Goal: Task Accomplishment & Management: Manage account settings

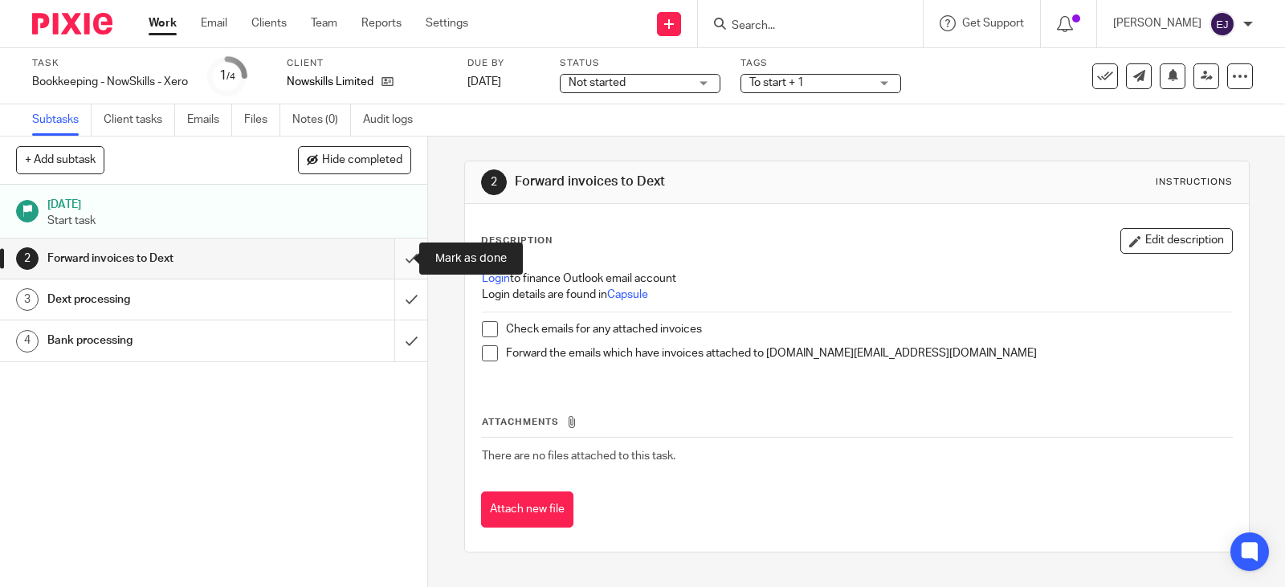
click at [386, 258] on input "submit" at bounding box center [213, 259] width 427 height 40
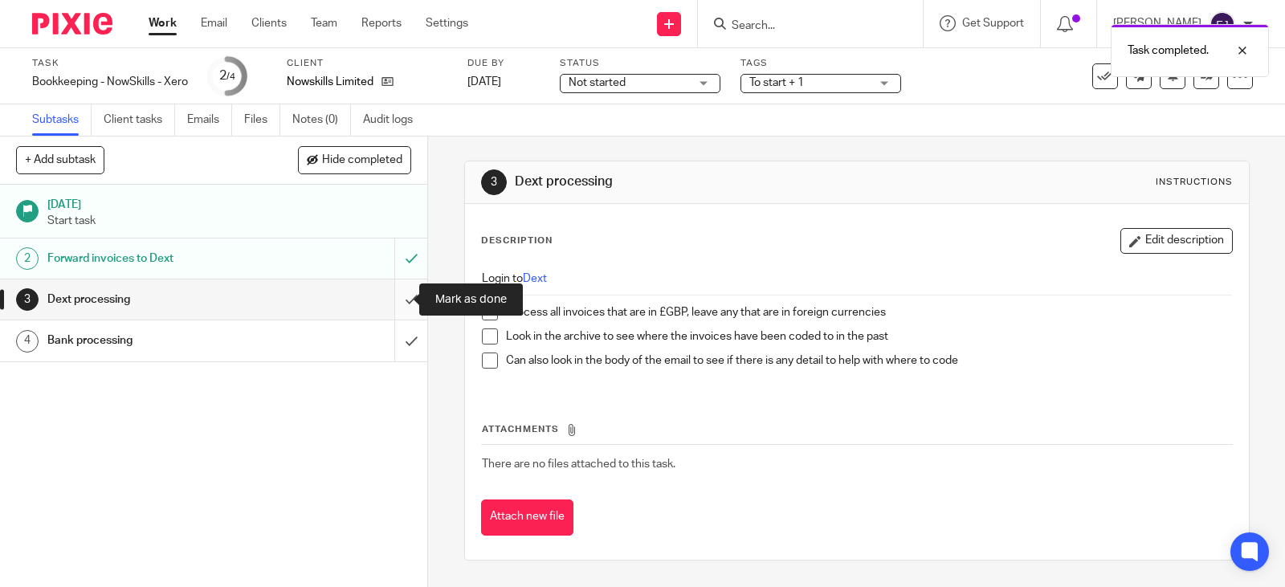
click at [403, 298] on input "submit" at bounding box center [213, 300] width 427 height 40
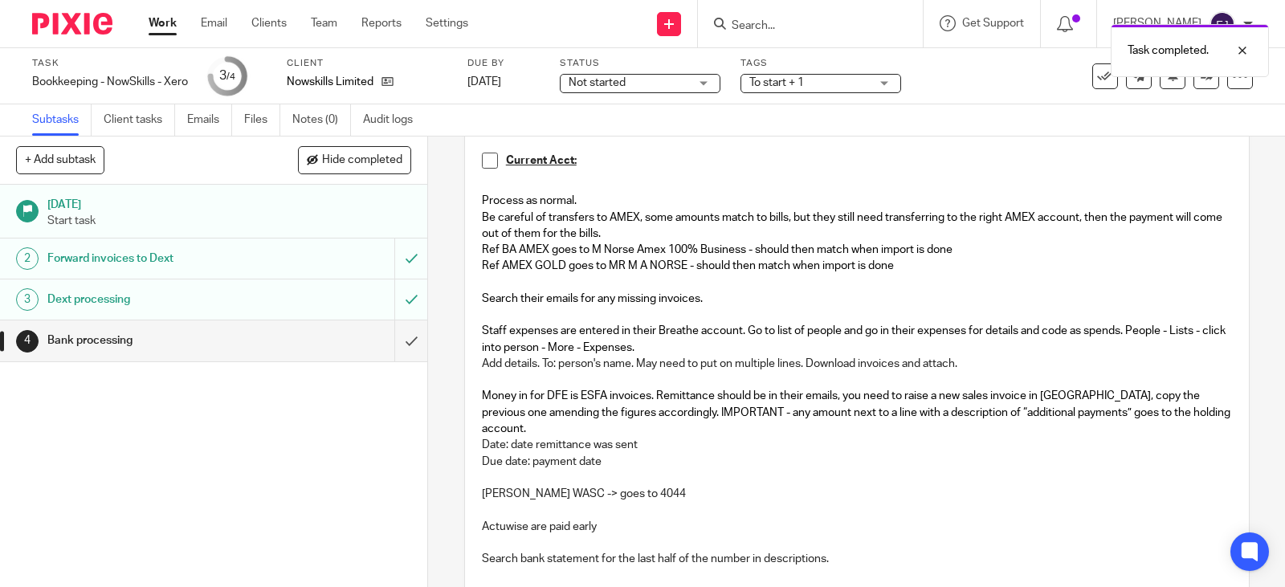
scroll to position [161, 0]
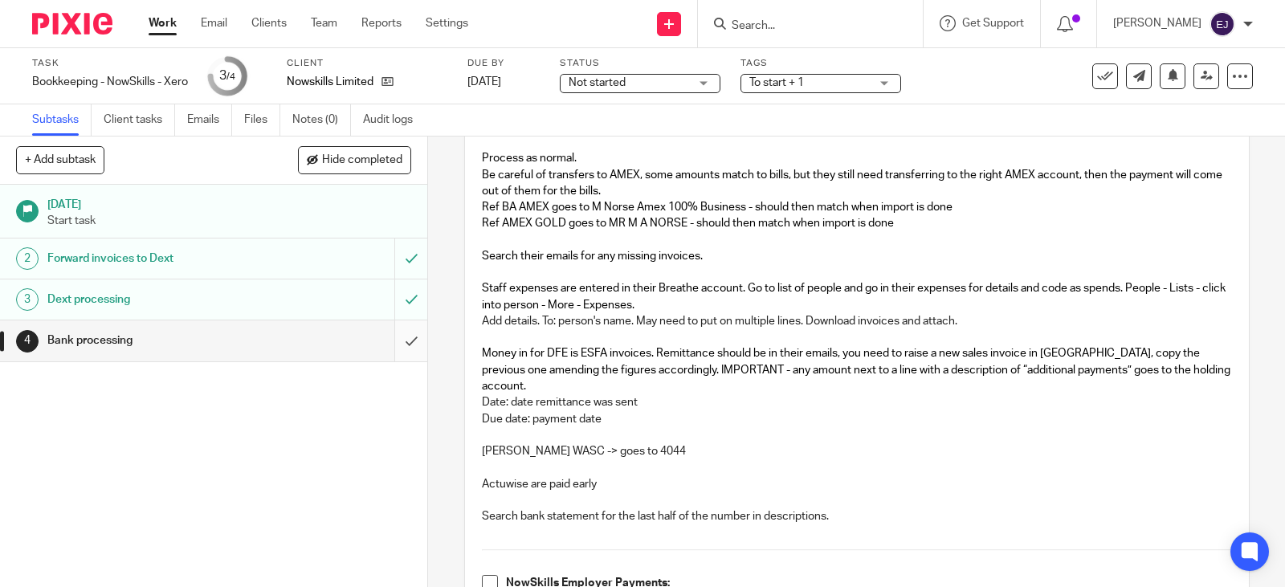
click at [394, 349] on input "submit" at bounding box center [213, 340] width 427 height 40
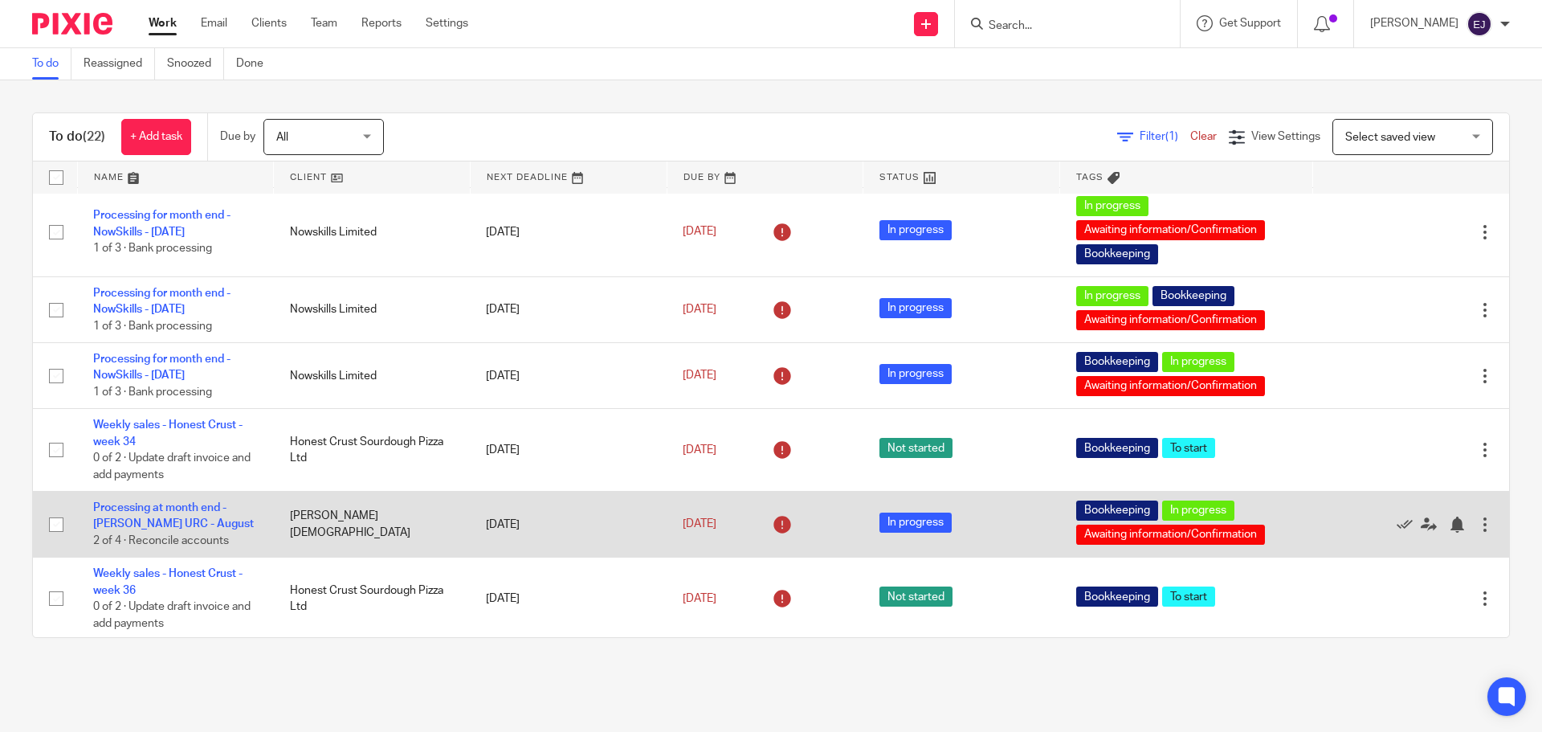
scroll to position [241, 0]
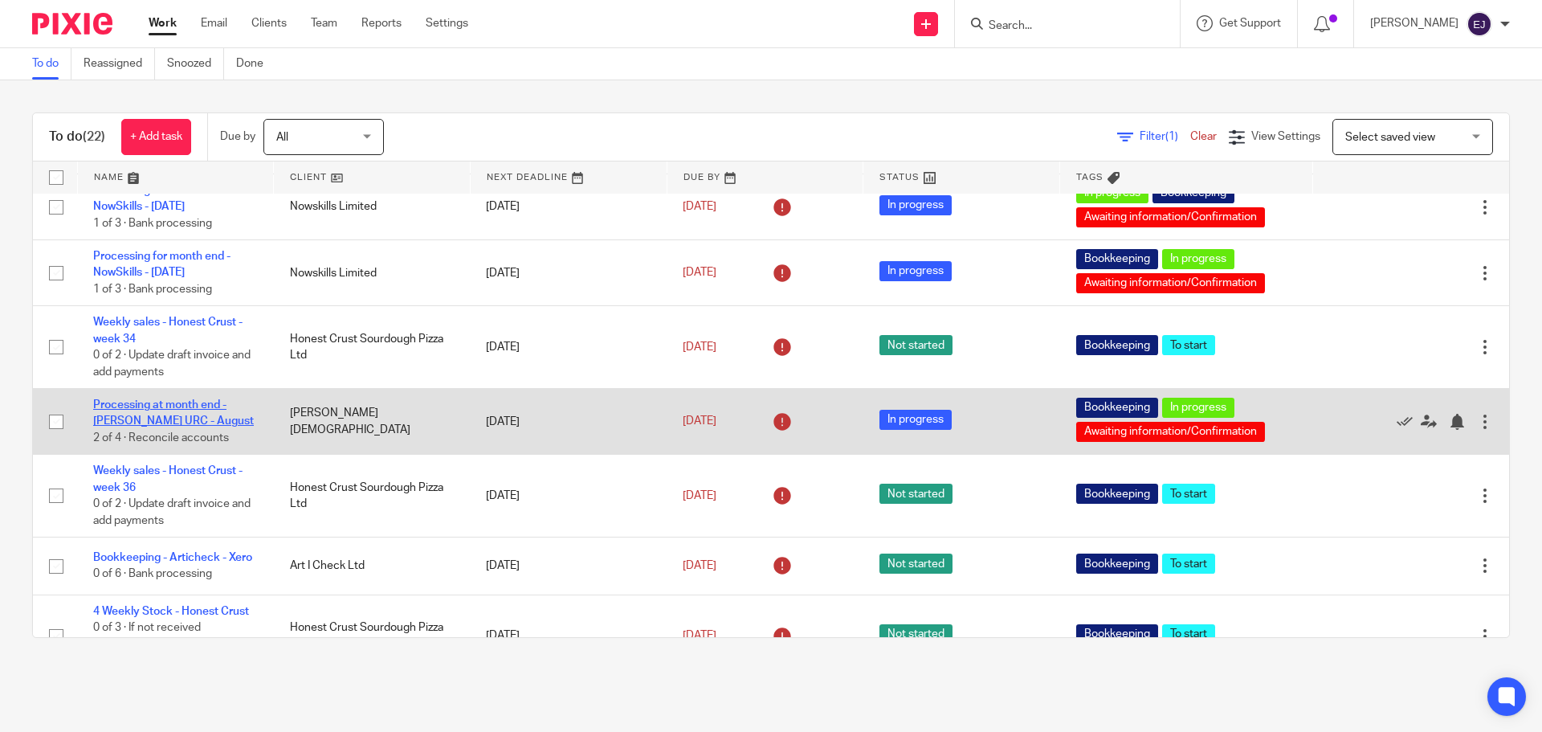
click at [185, 406] on link "Processing at month end - [PERSON_NAME] URC - August" at bounding box center [173, 412] width 161 height 27
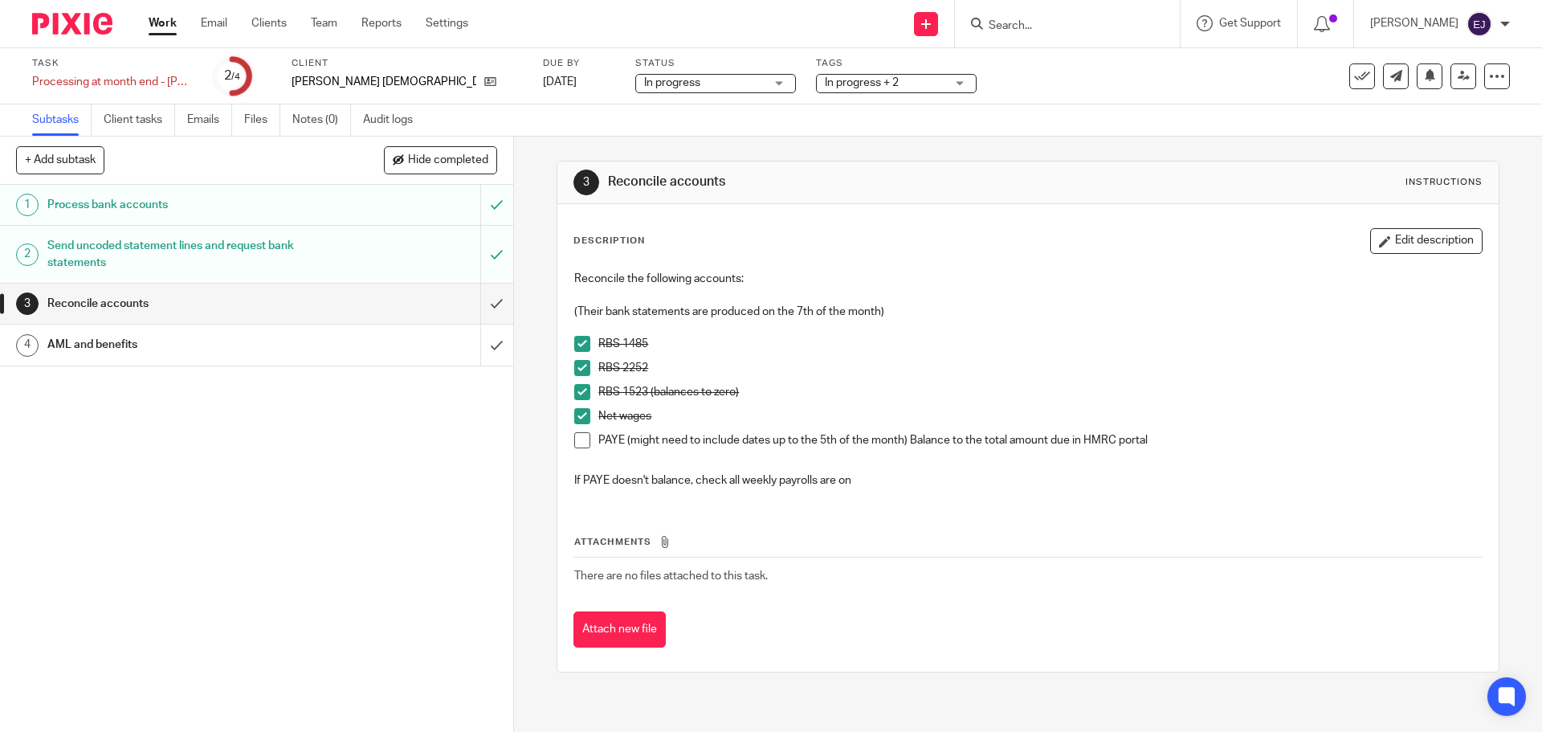
click at [574, 442] on span at bounding box center [582, 440] width 16 height 16
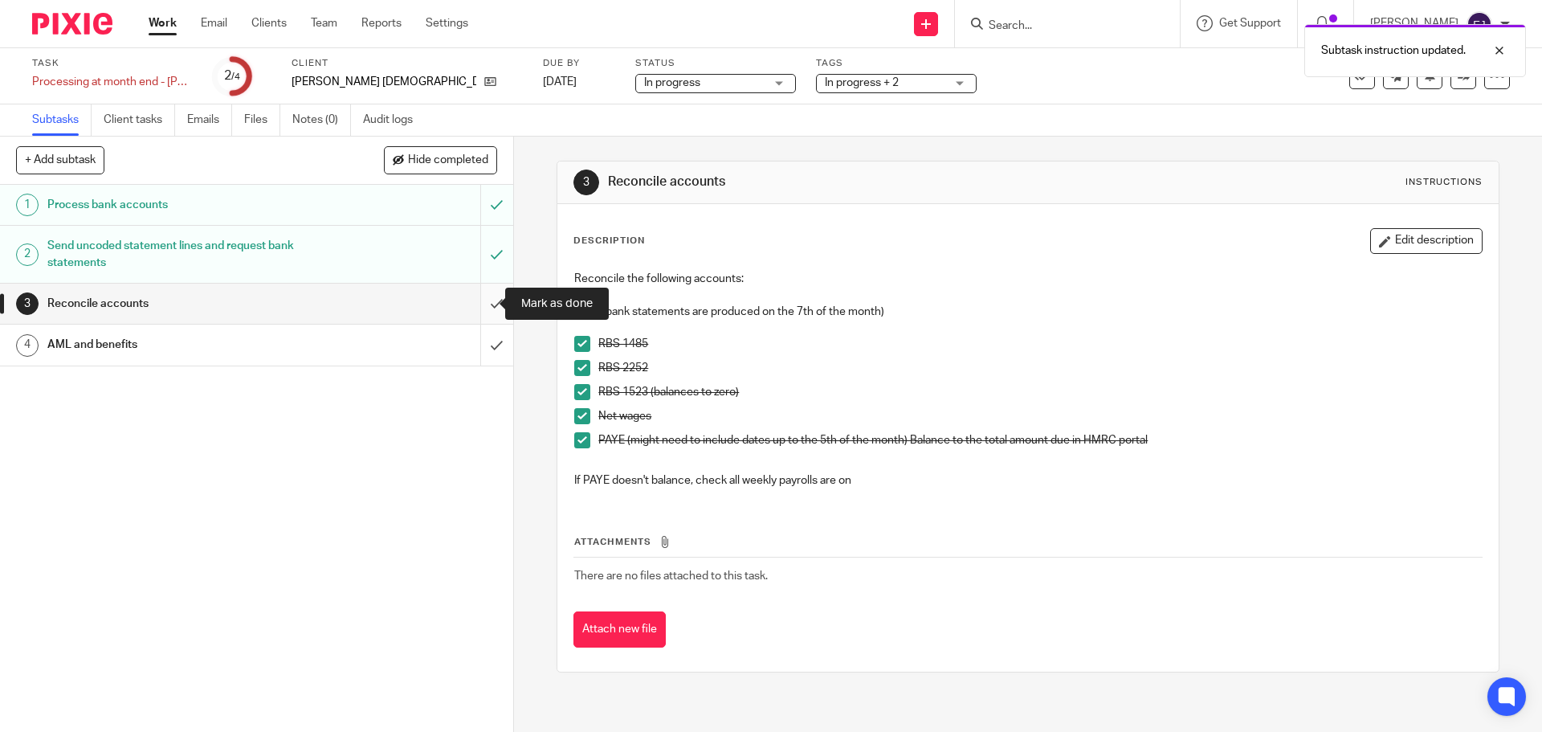
click at [485, 308] on input "submit" at bounding box center [256, 304] width 513 height 40
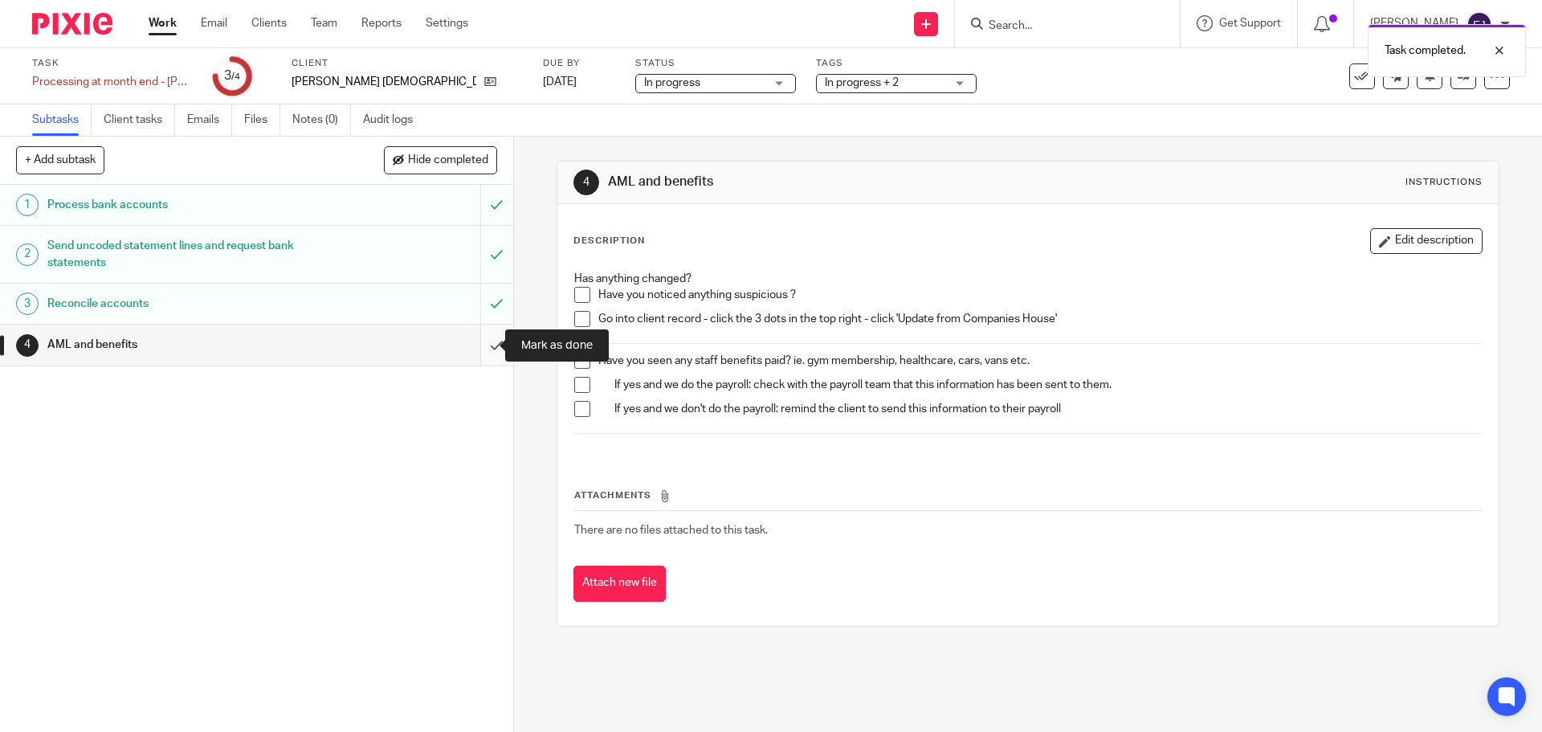
click at [489, 347] on input "submit" at bounding box center [256, 344] width 513 height 40
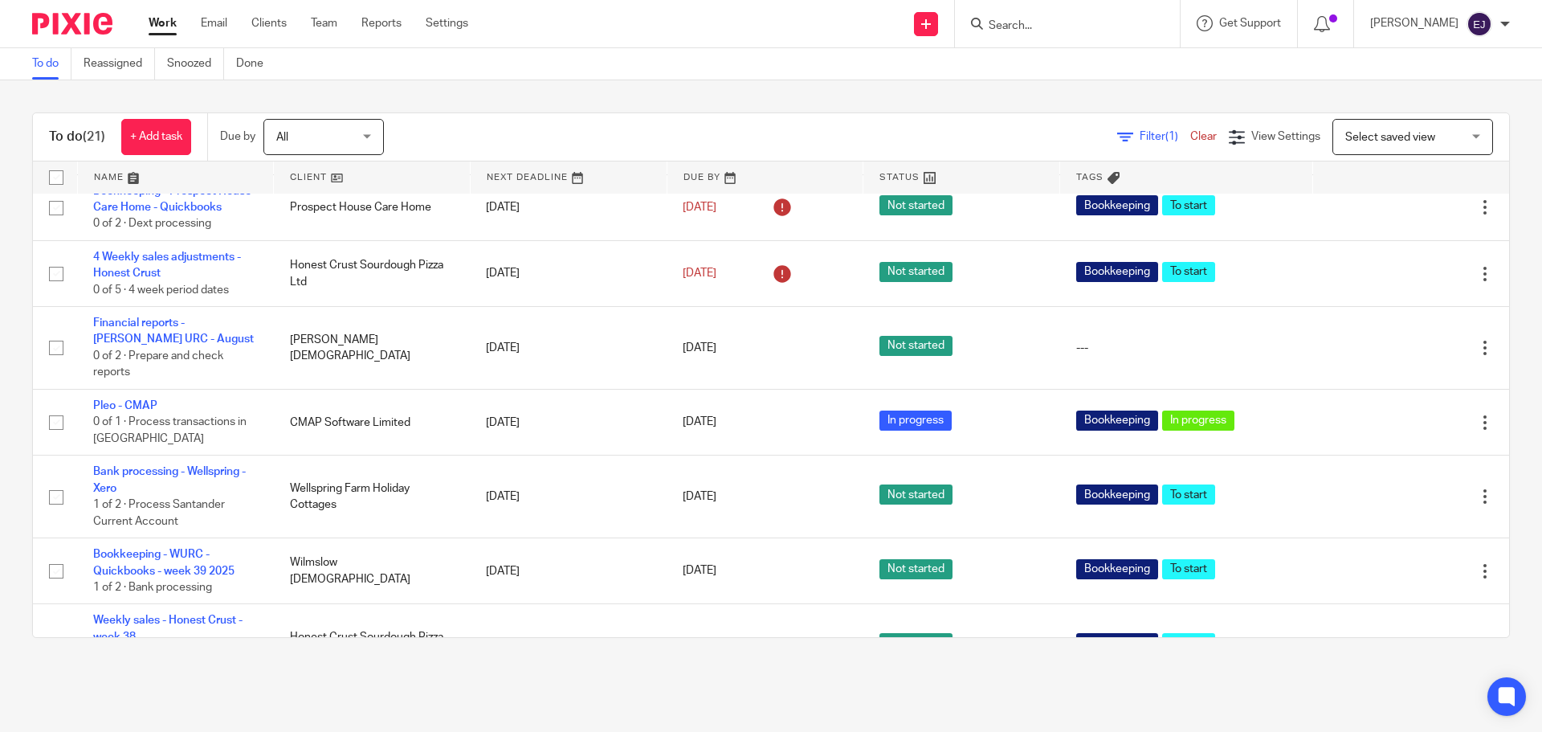
scroll to position [964, 0]
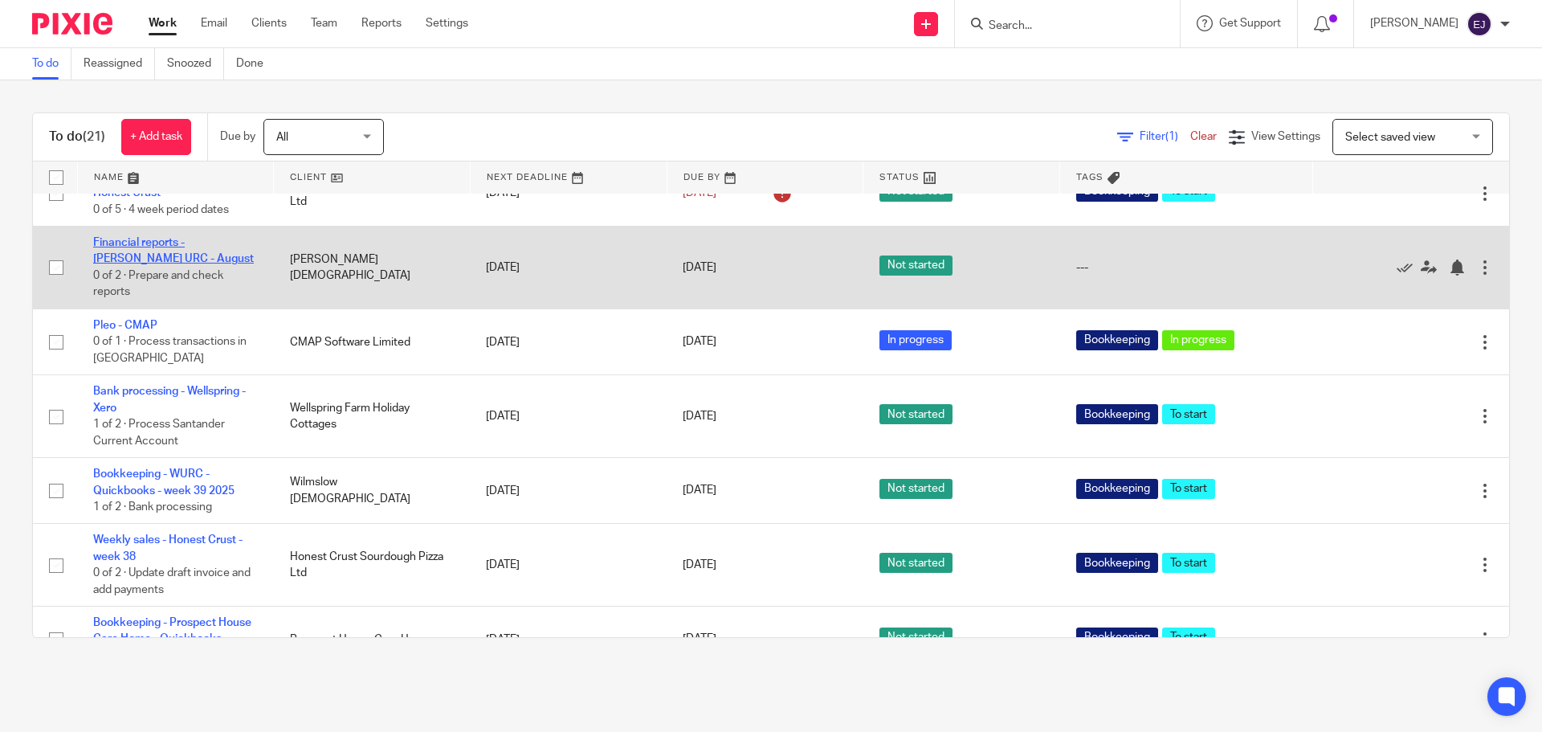
click at [180, 264] on link "Financial reports - Bramhall URC - August" at bounding box center [173, 250] width 161 height 27
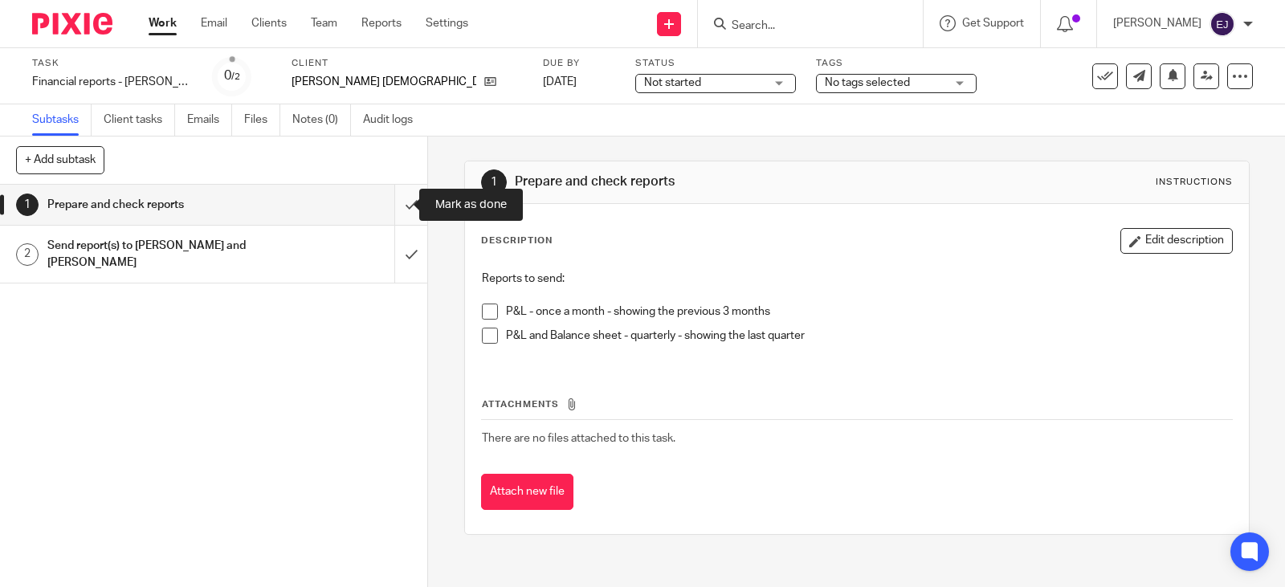
click at [394, 209] on input "submit" at bounding box center [213, 205] width 427 height 40
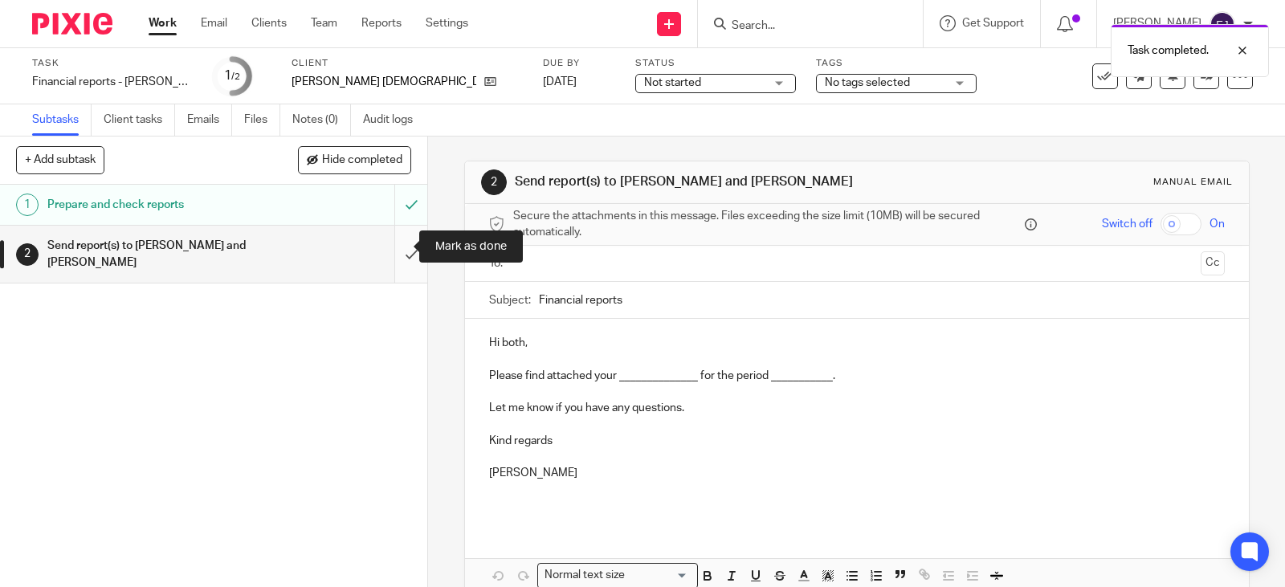
click at [405, 260] on input "submit" at bounding box center [213, 254] width 427 height 57
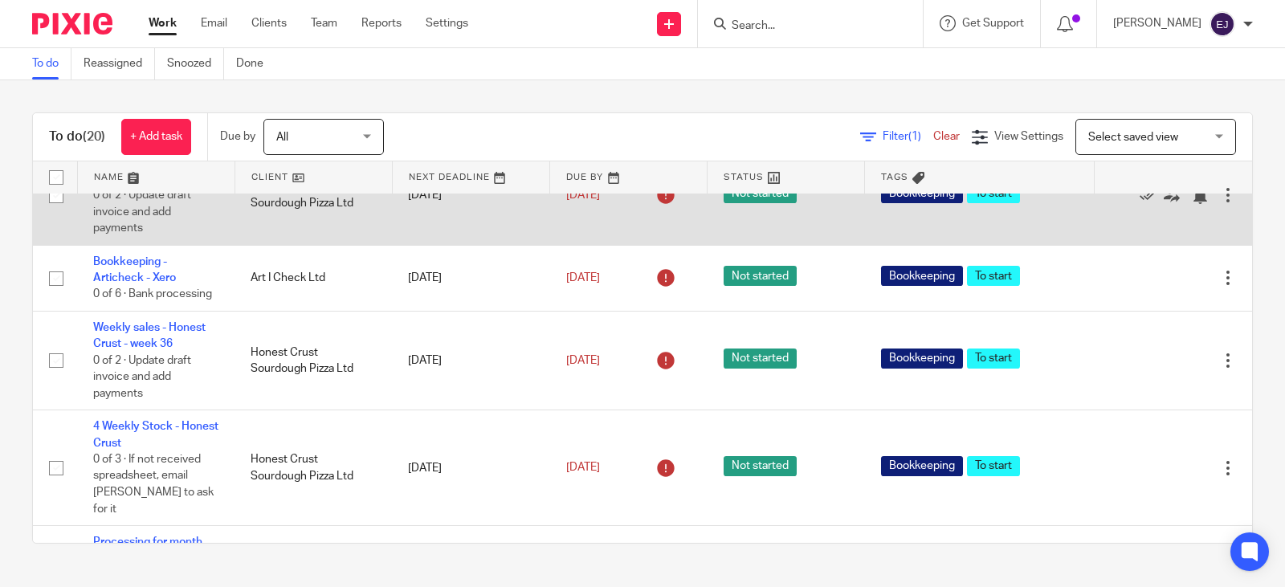
scroll to position [402, 0]
click at [131, 183] on link "Weekly sales - Honest Crust - week 34" at bounding box center [149, 169] width 112 height 27
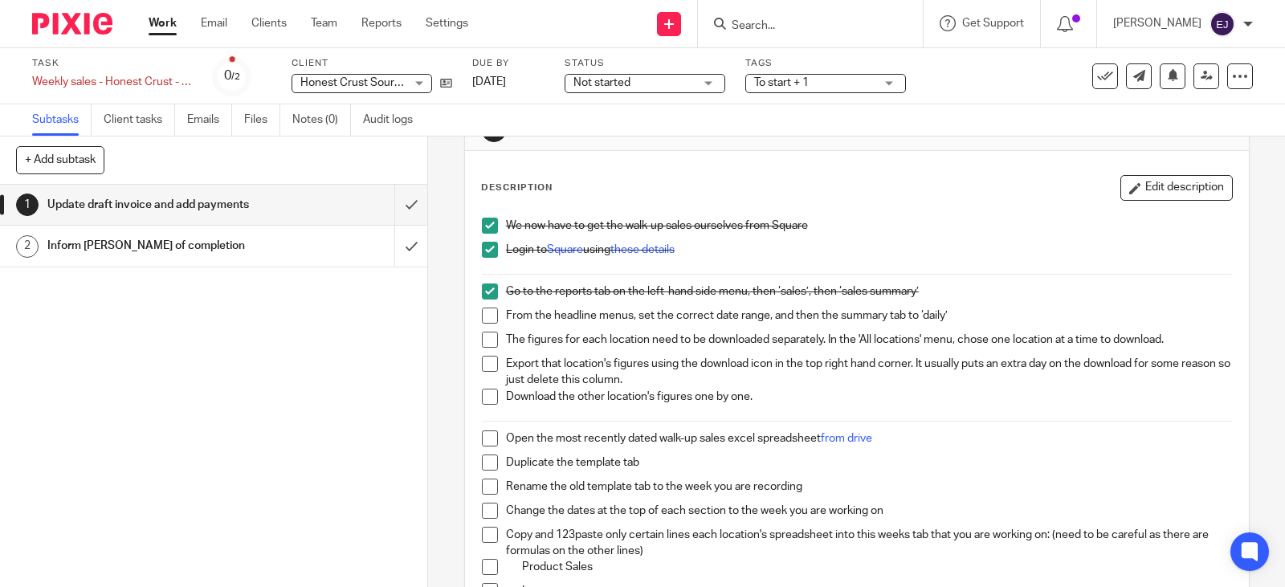
scroll to position [80, 0]
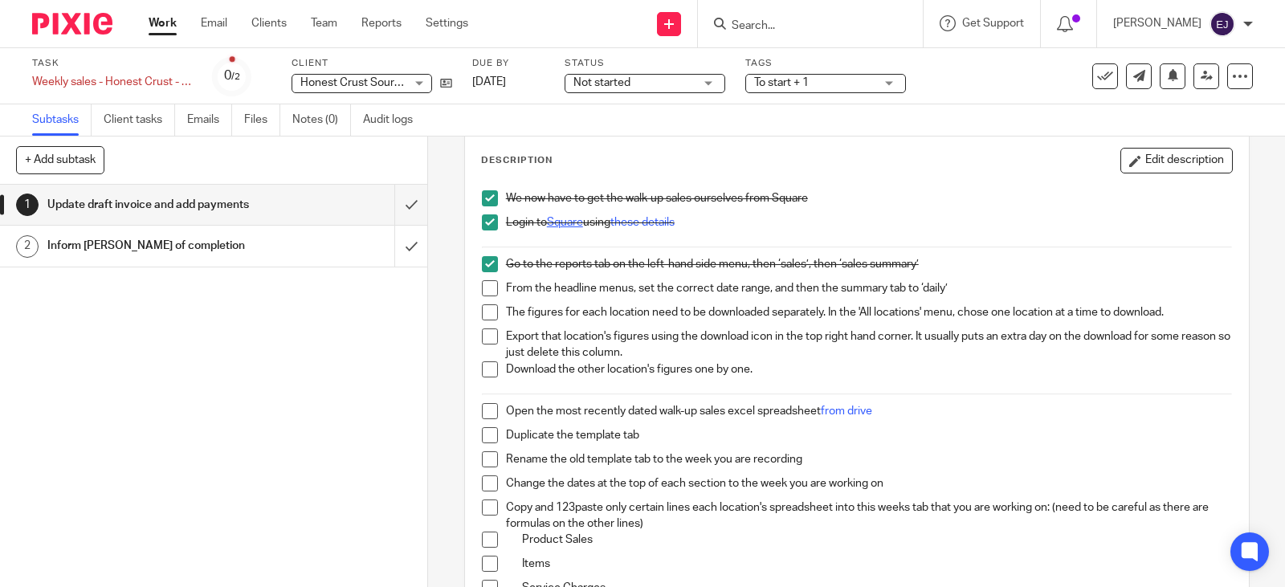
click at [549, 222] on link "Square" at bounding box center [565, 222] width 36 height 11
click at [641, 225] on link "these details" at bounding box center [642, 222] width 64 height 11
click at [662, 301] on div "From the headline menus, set the correct date range, and then the summary tab t…" at bounding box center [869, 292] width 726 height 24
click at [483, 290] on span at bounding box center [490, 288] width 16 height 16
click at [383, 209] on input "submit" at bounding box center [213, 205] width 427 height 40
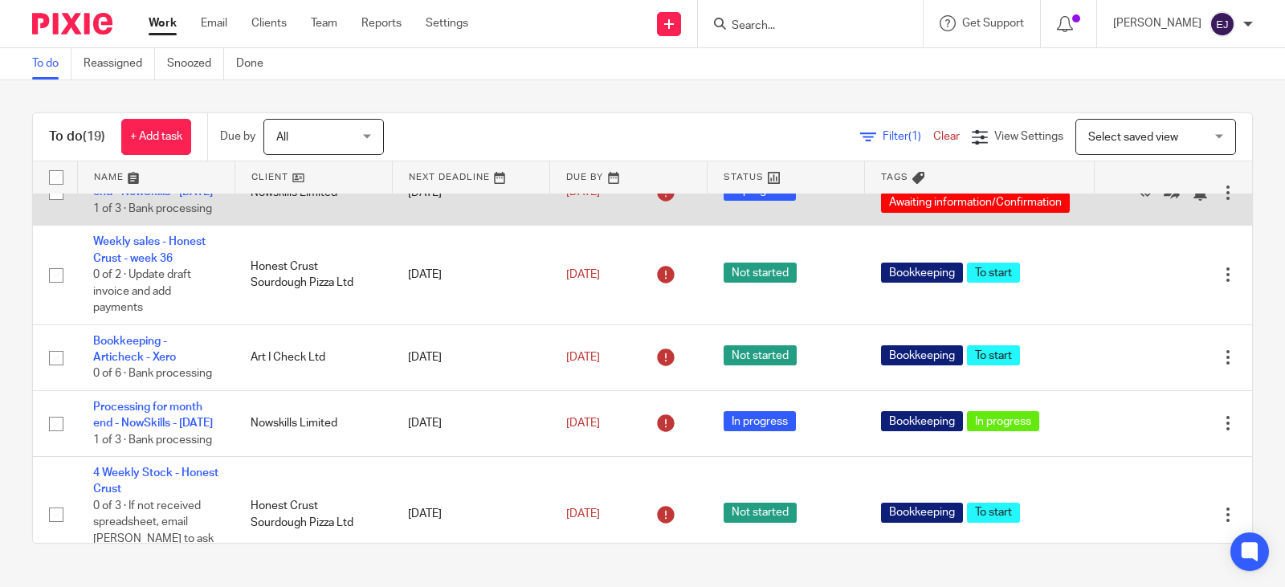
scroll to position [402, 0]
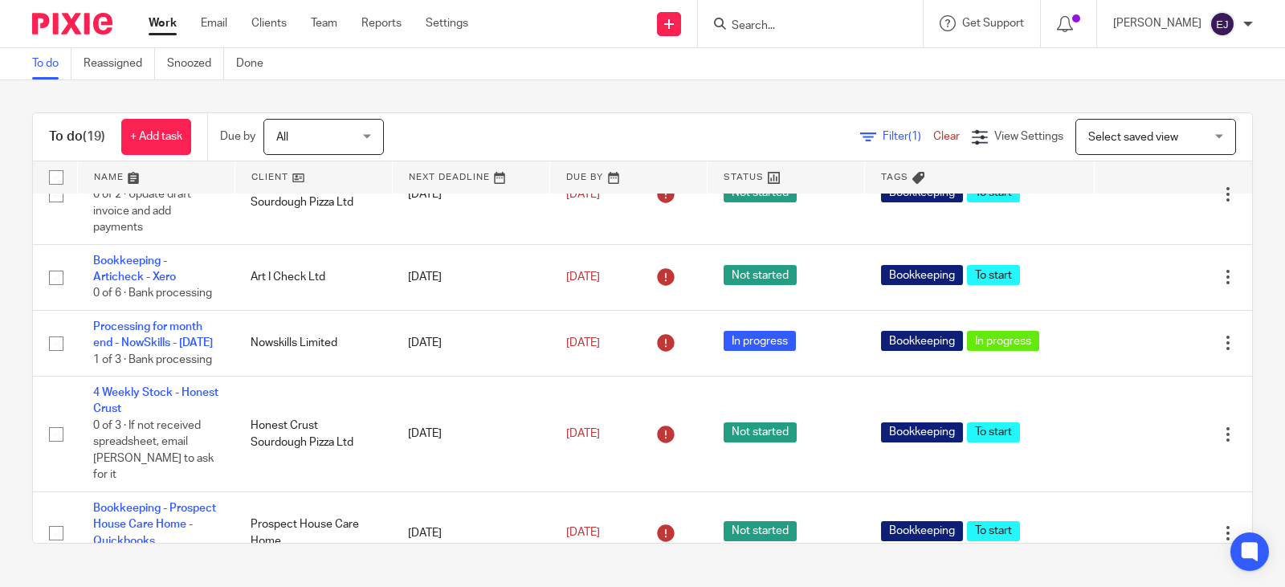
click at [626, 137] on div "Filter (1) Clear View Settings View Settings (1) Filters Clear Save Manage save…" at bounding box center [832, 137] width 840 height 36
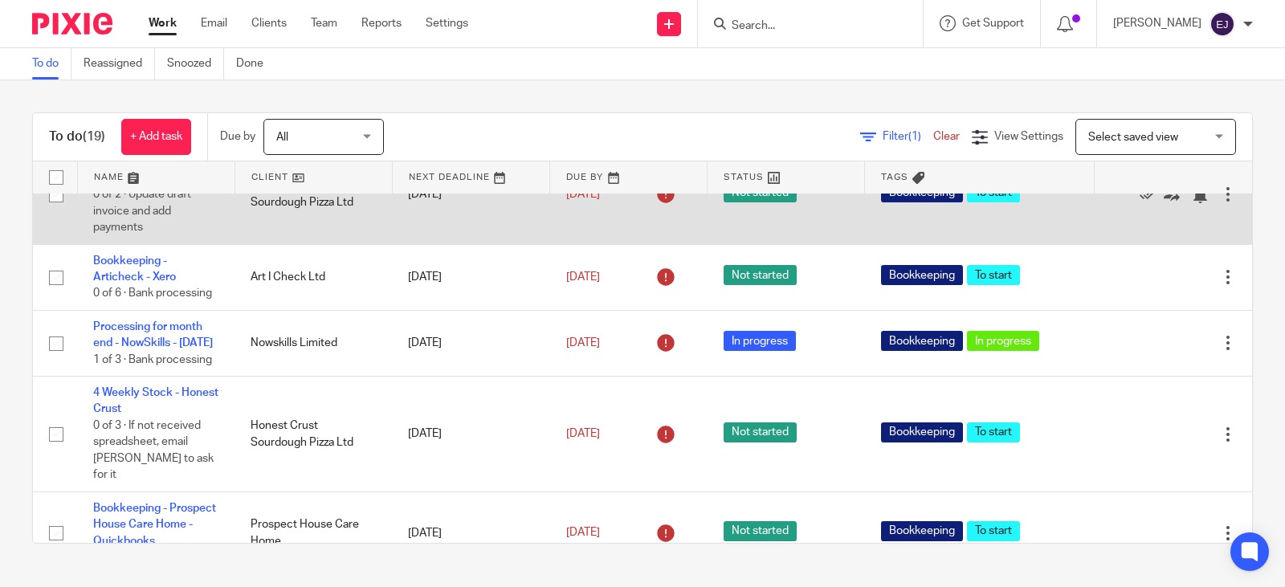
click at [185, 183] on link "Weekly sales - Honest Crust - week 36" at bounding box center [149, 169] width 112 height 27
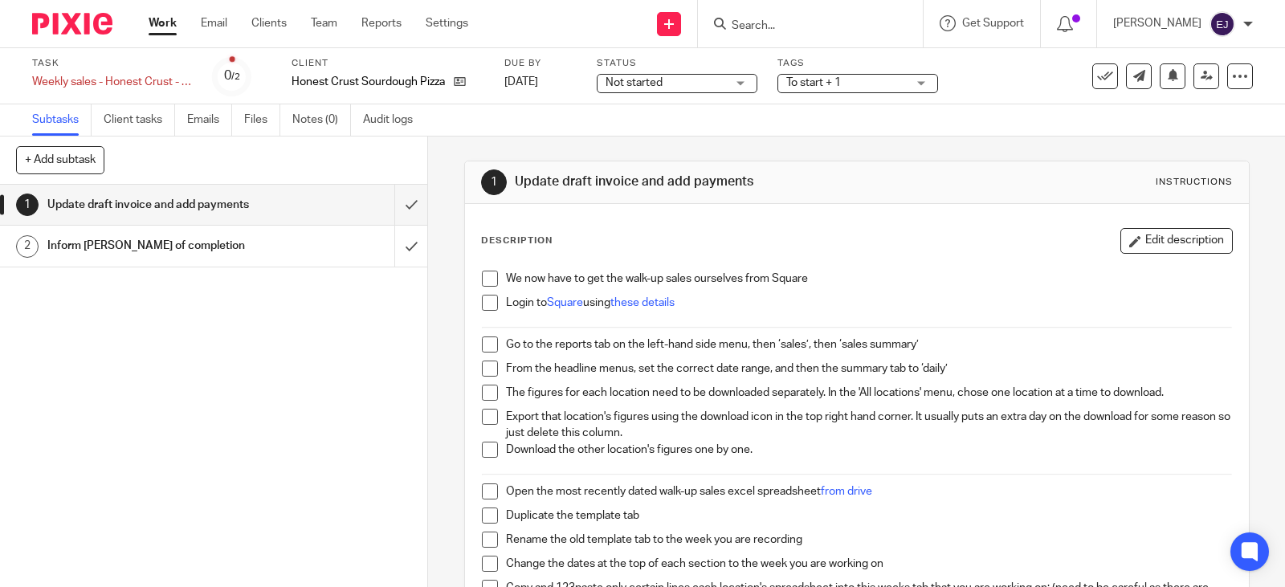
click at [482, 279] on span at bounding box center [490, 279] width 16 height 16
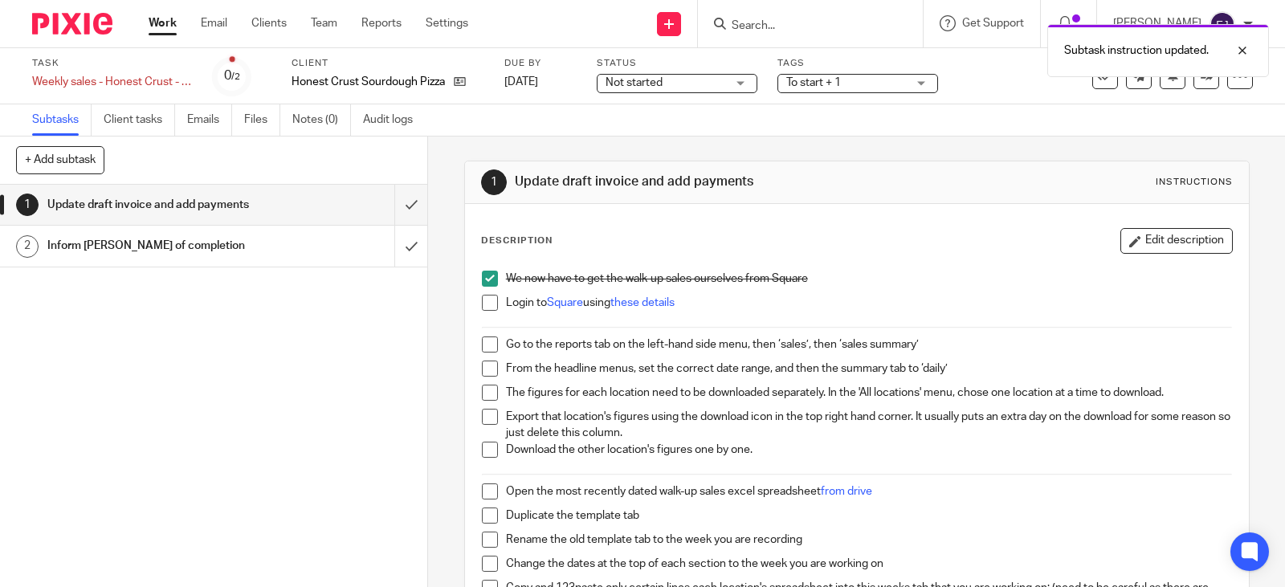
click at [485, 298] on span at bounding box center [490, 303] width 16 height 16
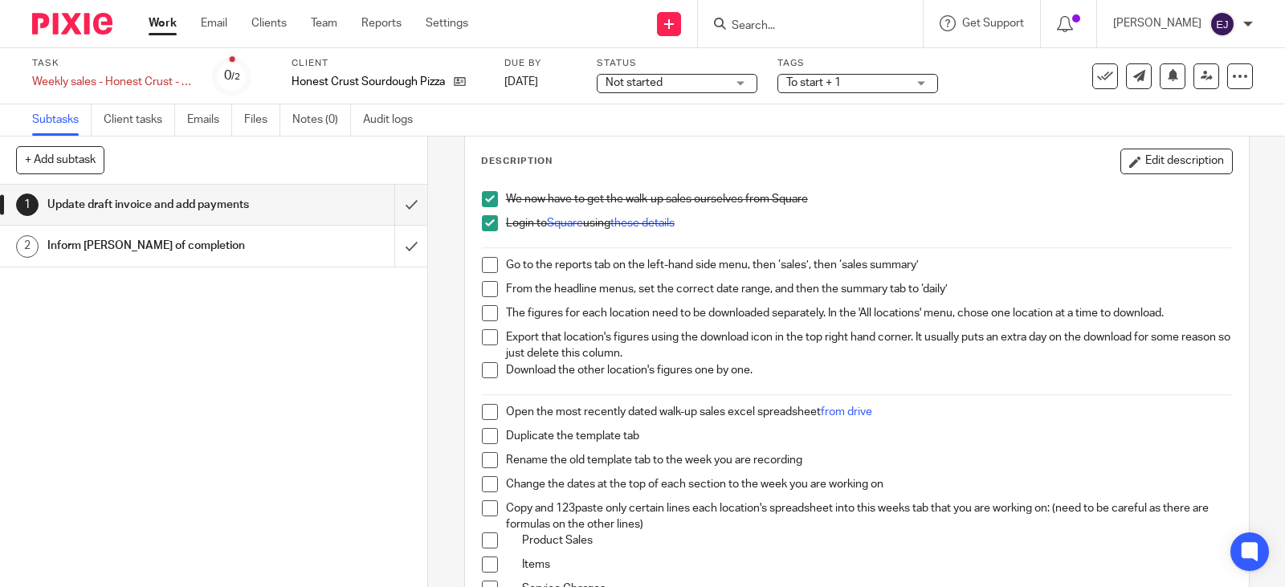
scroll to position [80, 0]
click at [485, 265] on span at bounding box center [490, 264] width 16 height 16
click at [486, 289] on span at bounding box center [490, 288] width 16 height 16
click at [172, 31] on link "Work" at bounding box center [163, 23] width 28 height 16
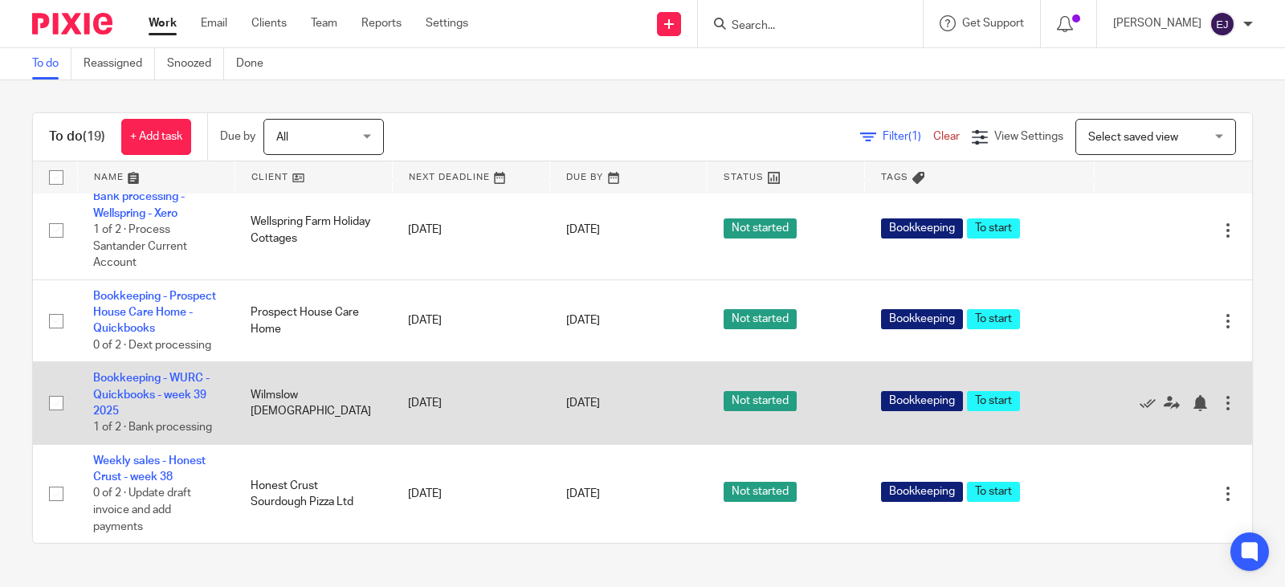
scroll to position [1335, 0]
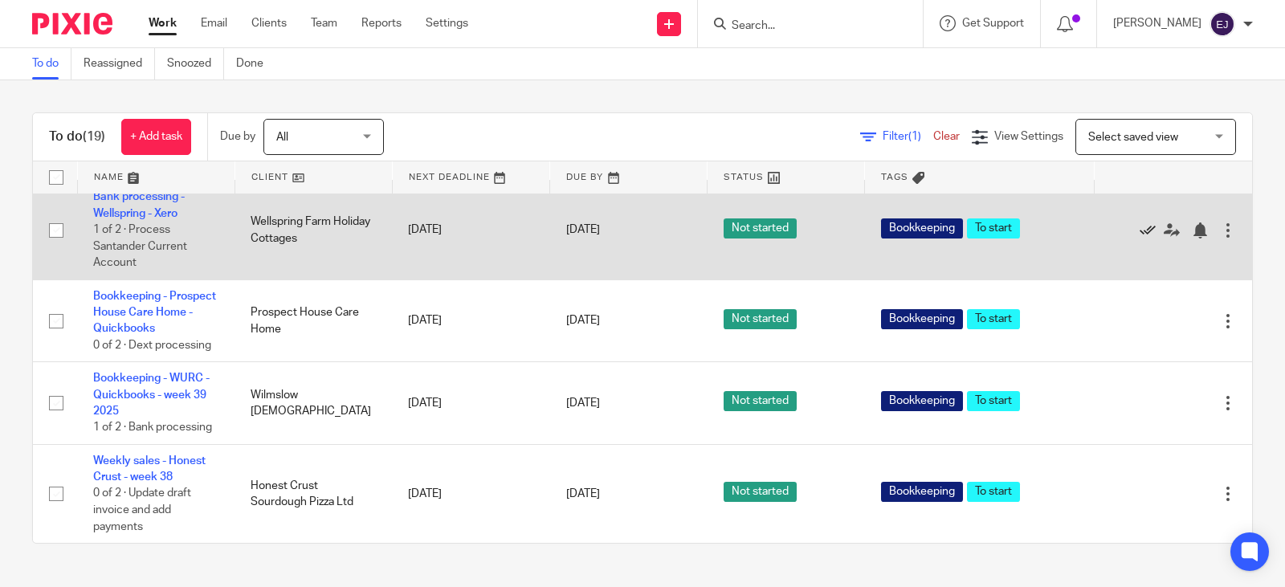
click at [1140, 239] on icon at bounding box center [1148, 230] width 16 height 16
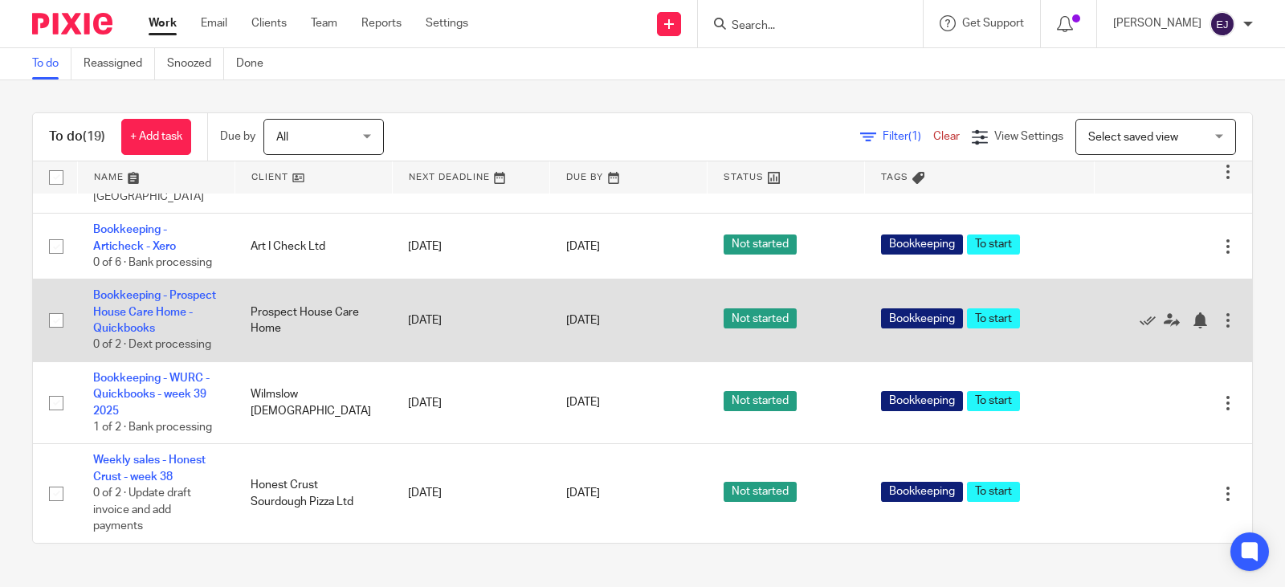
scroll to position [1316, 0]
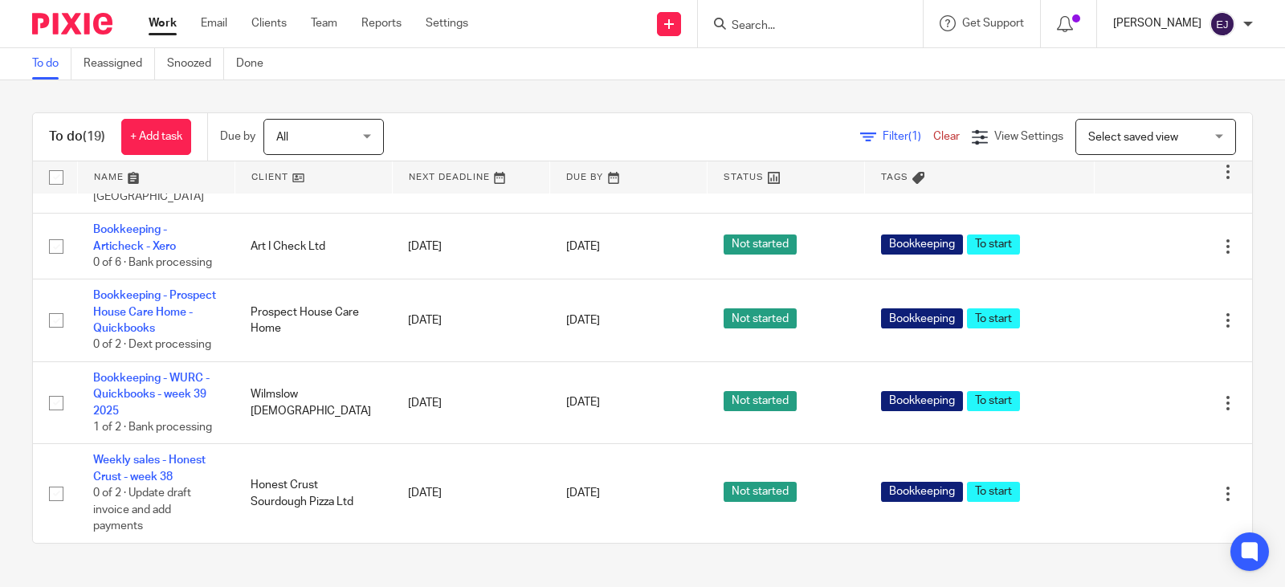
click at [1162, 28] on p "[PERSON_NAME]" at bounding box center [1157, 23] width 88 height 16
click at [1169, 112] on span "Logout" at bounding box center [1179, 111] width 36 height 11
